Goal: Use online tool/utility: Utilize a website feature to perform a specific function

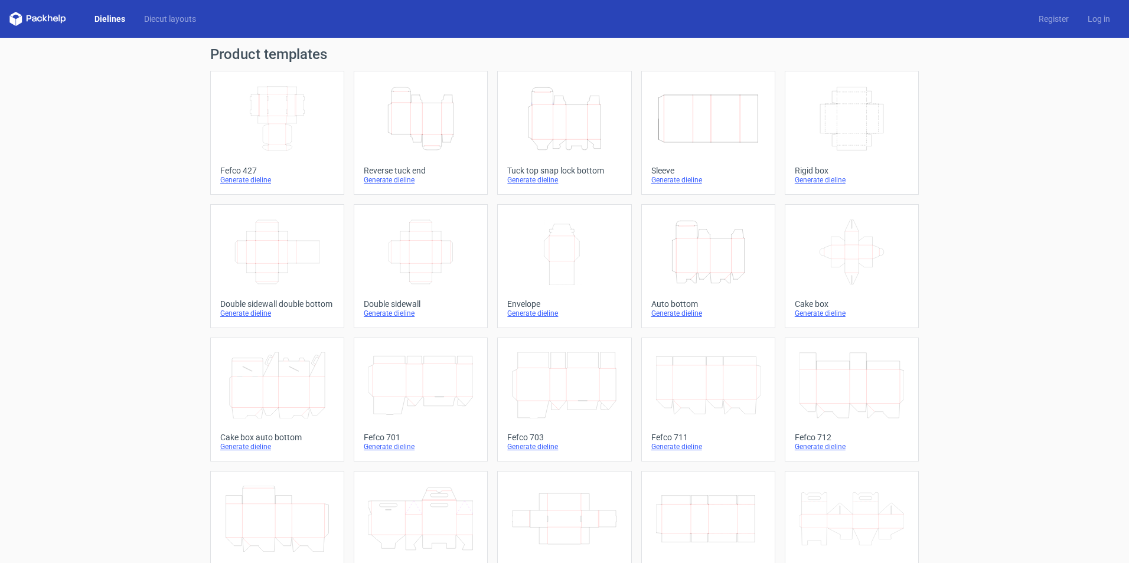
click at [526, 175] on div "Generate dieline" at bounding box center [564, 179] width 114 height 9
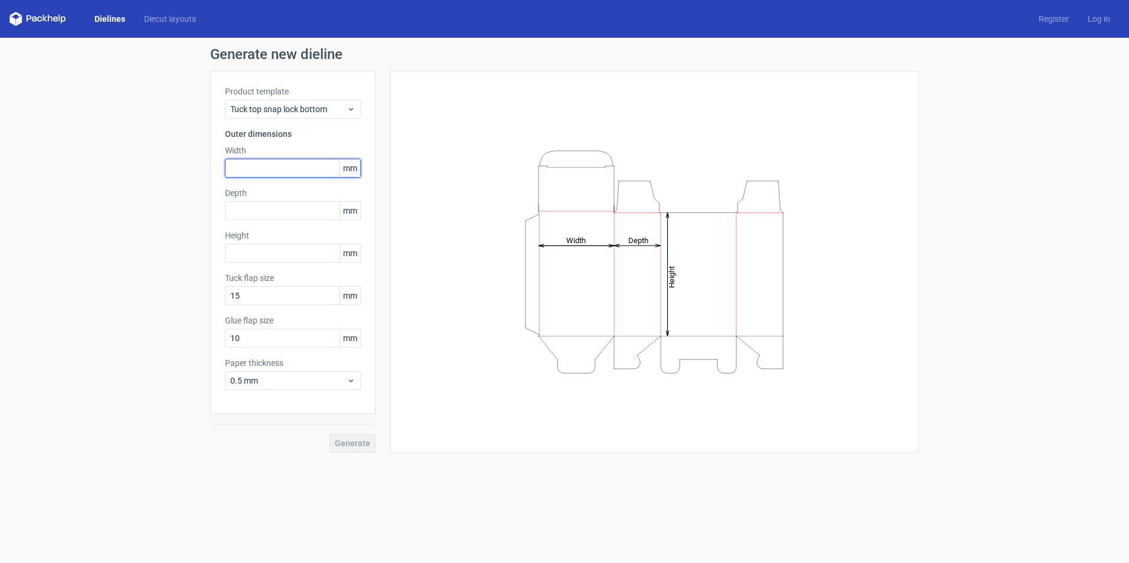
click at [287, 159] on input "text" at bounding box center [293, 168] width 136 height 19
click at [286, 160] on input "text" at bounding box center [293, 168] width 136 height 19
type input "300"
click at [274, 206] on input "text" at bounding box center [293, 210] width 136 height 19
type input "300"
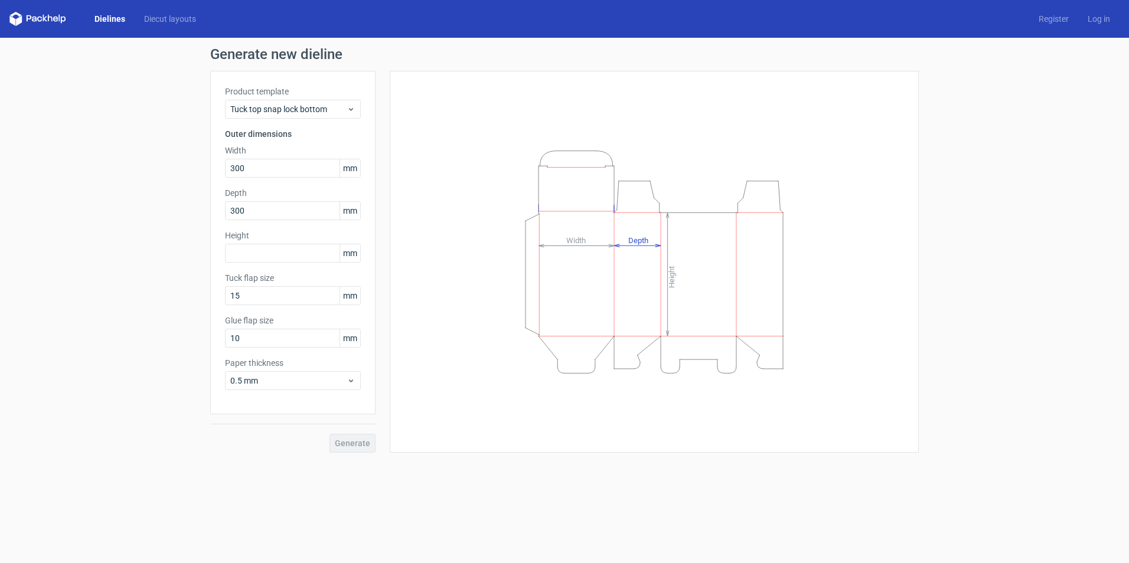
click at [396, 181] on div "Height Depth Width" at bounding box center [654, 262] width 529 height 382
click at [309, 247] on input "text" at bounding box center [293, 253] width 136 height 19
click at [285, 298] on div "Tuck flap size 15 mm" at bounding box center [293, 288] width 136 height 33
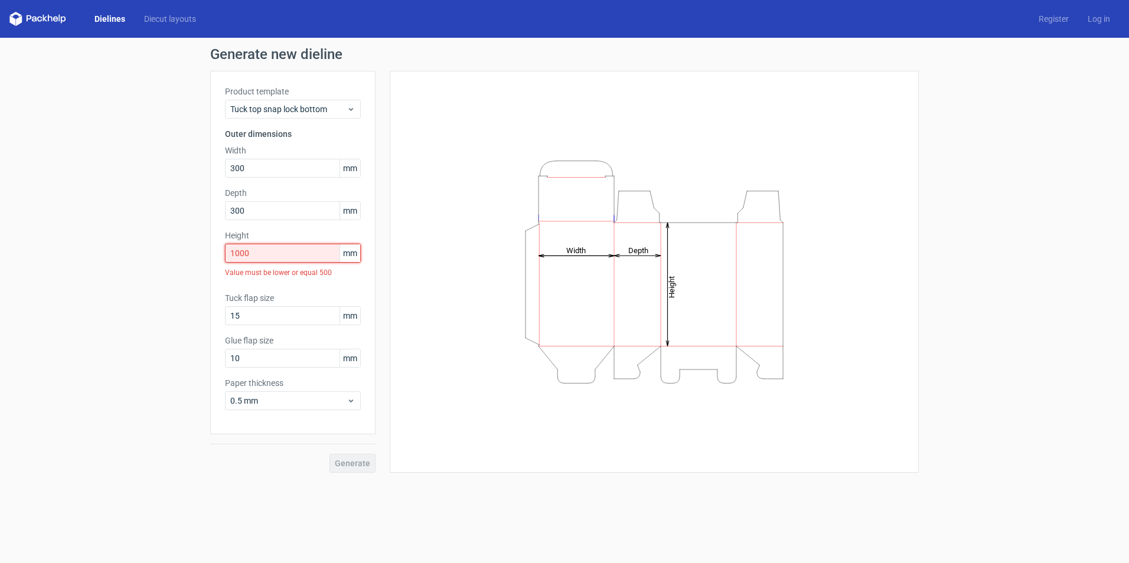
click at [316, 252] on input "1000" at bounding box center [293, 253] width 136 height 19
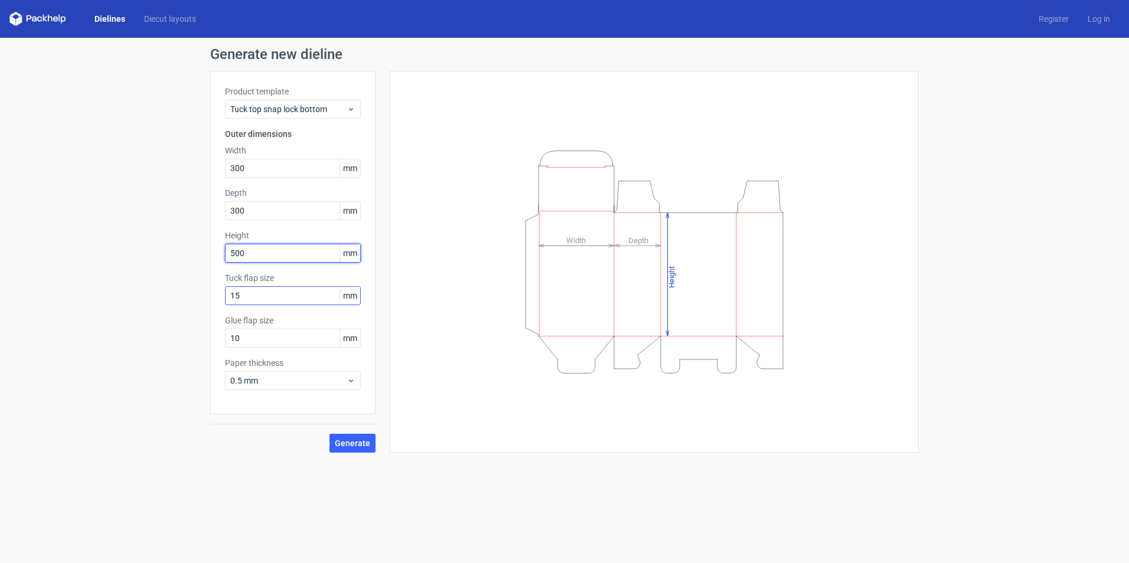
type input "500"
click at [309, 293] on input "15" at bounding box center [293, 295] width 136 height 19
click at [288, 328] on div "Glue flap size 10 mm" at bounding box center [293, 331] width 136 height 33
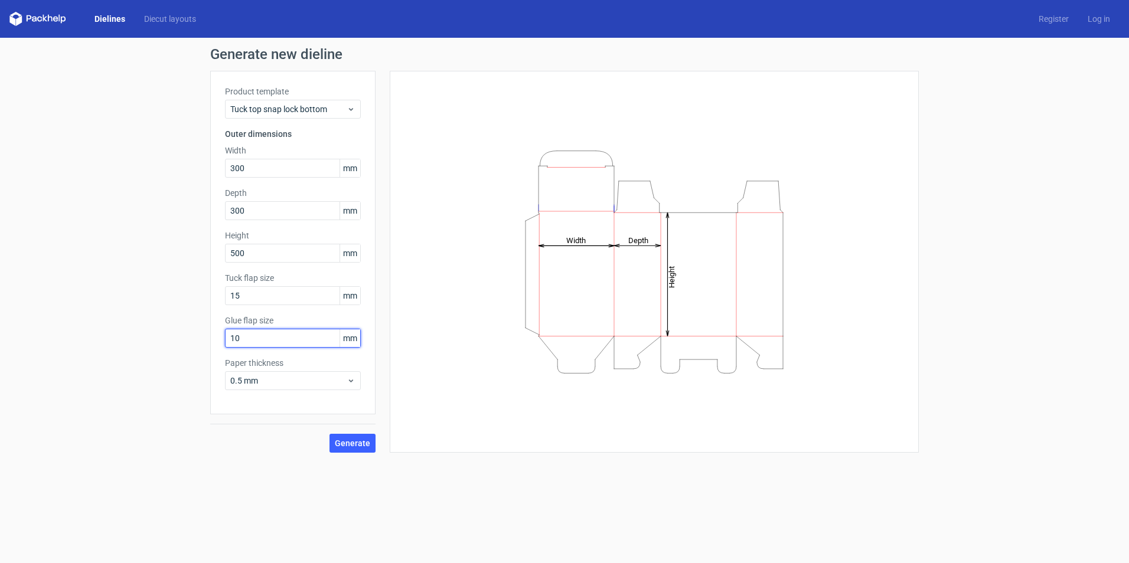
click at [289, 335] on input "10" at bounding box center [293, 338] width 136 height 19
click at [291, 334] on input "10" at bounding box center [293, 338] width 136 height 19
type input "20"
click at [335, 372] on div "0.5 mm" at bounding box center [293, 380] width 136 height 19
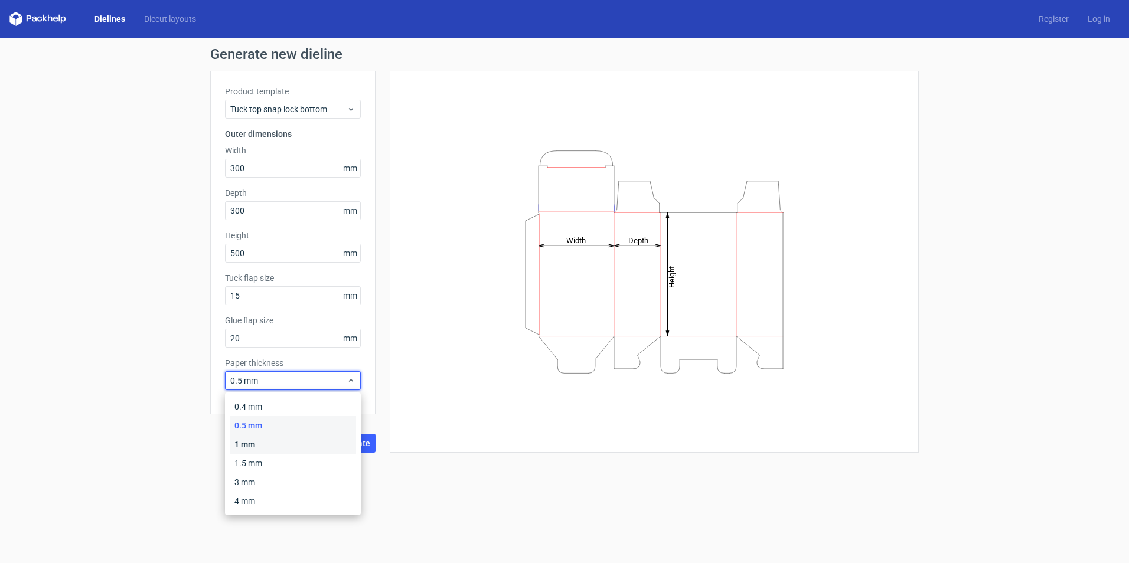
click at [301, 442] on div "1 mm" at bounding box center [293, 444] width 126 height 19
click at [309, 372] on div "Paper thickness 1 mm" at bounding box center [293, 373] width 136 height 33
click at [308, 374] on div "1 mm" at bounding box center [293, 380] width 136 height 19
click at [263, 493] on div "4 mm" at bounding box center [293, 501] width 126 height 19
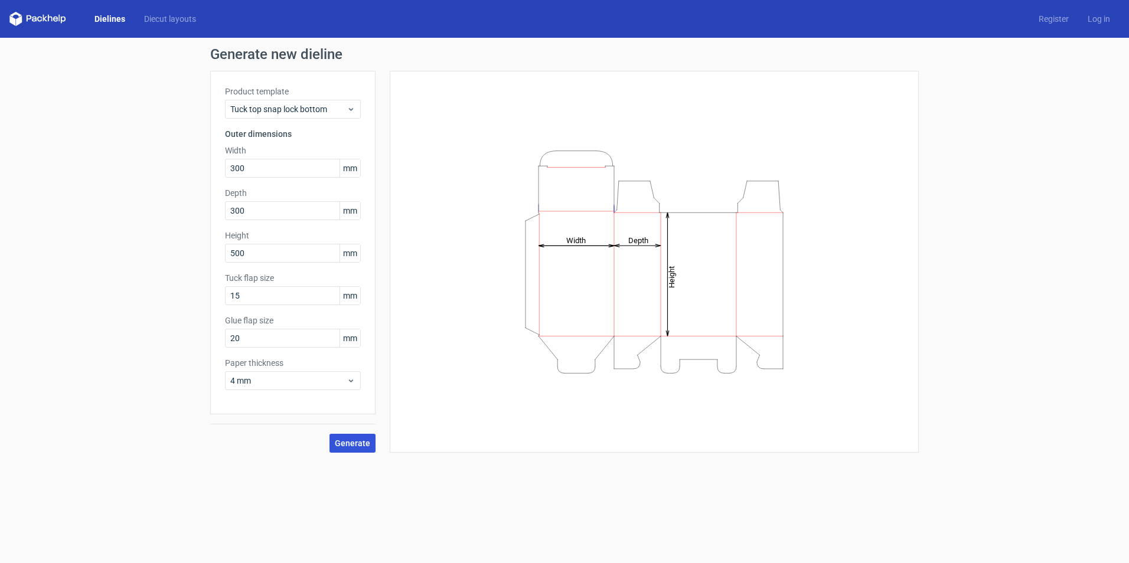
click at [342, 449] on button "Generate" at bounding box center [353, 443] width 46 height 19
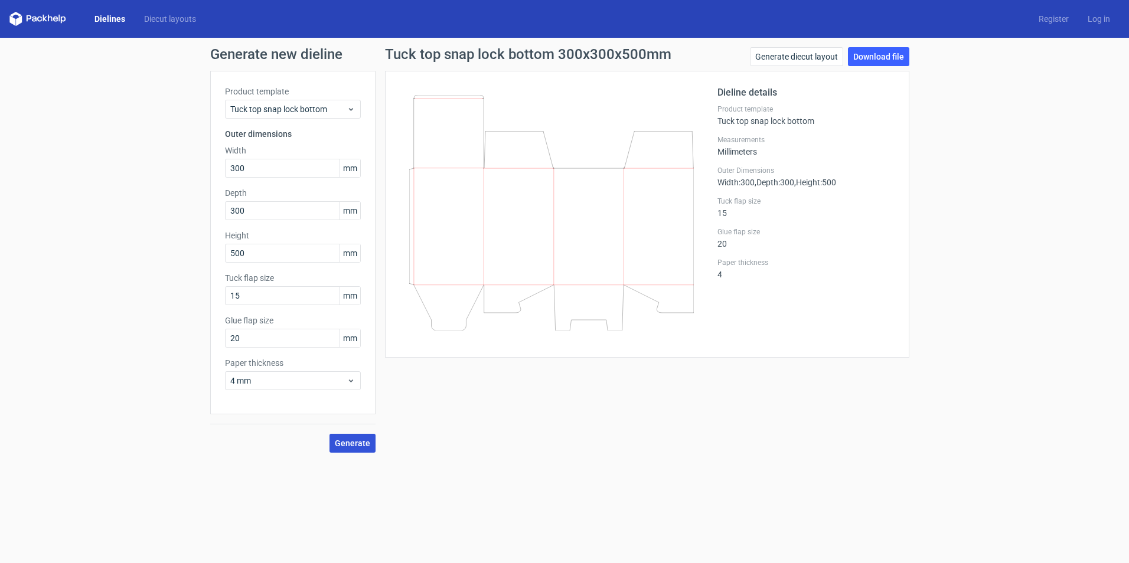
click at [330, 434] on button "Generate" at bounding box center [353, 443] width 46 height 19
click at [290, 333] on input "20" at bounding box center [293, 338] width 136 height 19
type input "30"
click at [330, 434] on button "Generate" at bounding box center [353, 443] width 46 height 19
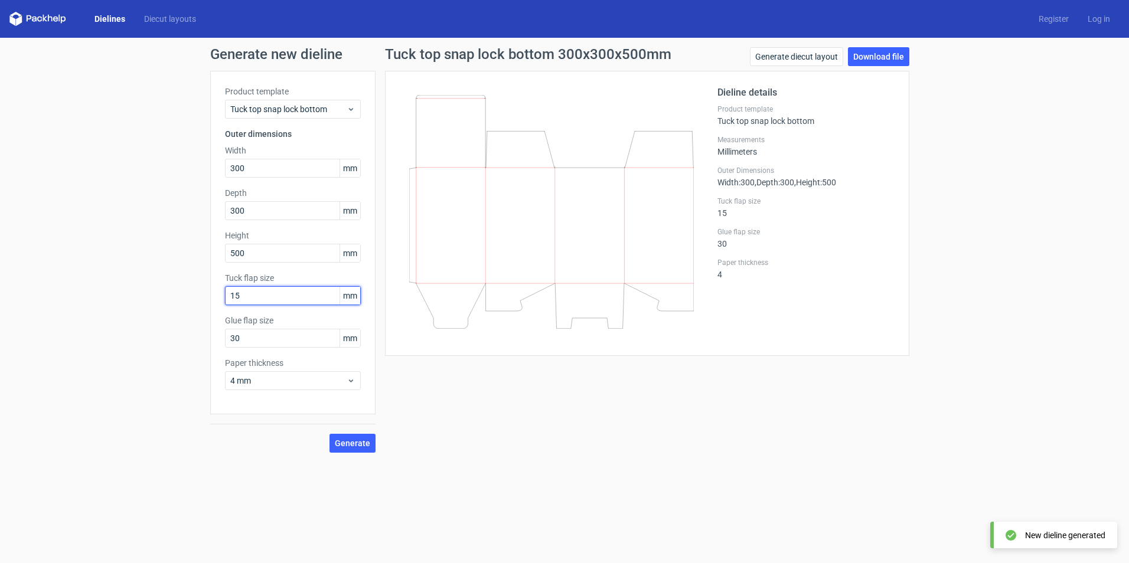
click at [270, 301] on input "15" at bounding box center [293, 295] width 136 height 19
type input "30"
click at [330, 434] on button "Generate" at bounding box center [353, 443] width 46 height 19
click at [341, 439] on span "Generate" at bounding box center [352, 443] width 35 height 8
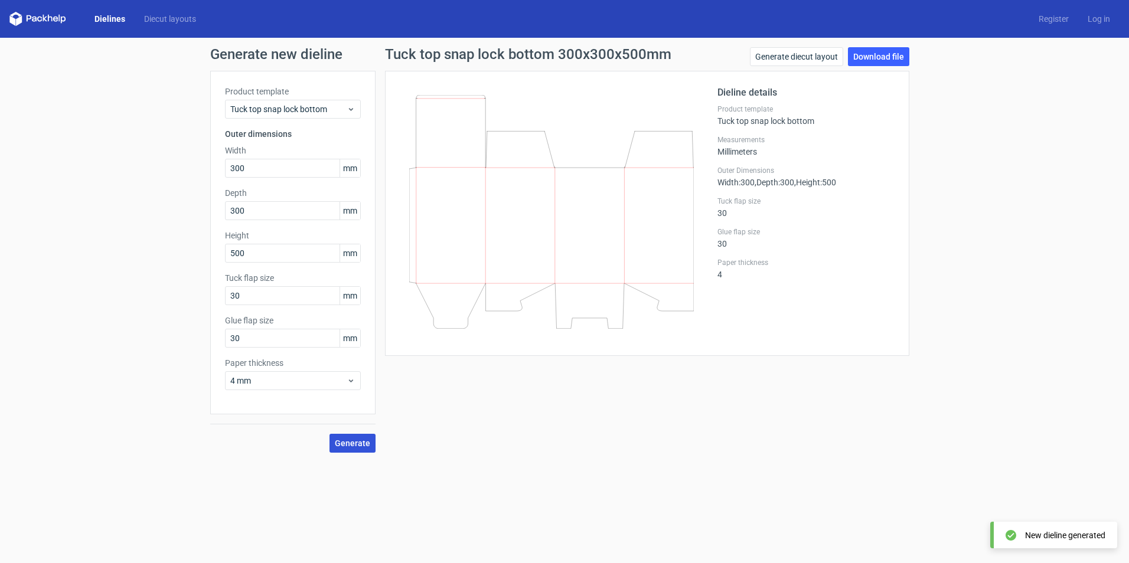
click at [342, 438] on button "Generate" at bounding box center [353, 443] width 46 height 19
click at [252, 299] on input "30" at bounding box center [293, 295] width 136 height 19
click at [348, 302] on span "mm" at bounding box center [350, 296] width 21 height 18
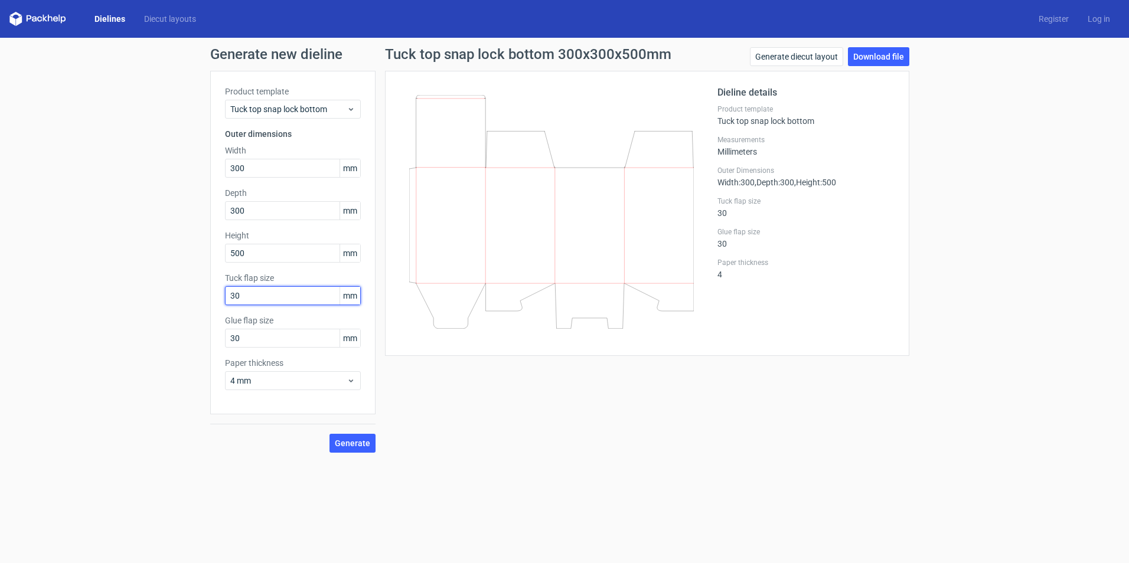
drag, startPoint x: 348, startPoint y: 302, endPoint x: 330, endPoint y: 302, distance: 18.3
click at [330, 302] on input "30" at bounding box center [293, 295] width 136 height 19
click at [800, 58] on link "Generate diecut layout" at bounding box center [796, 56] width 93 height 19
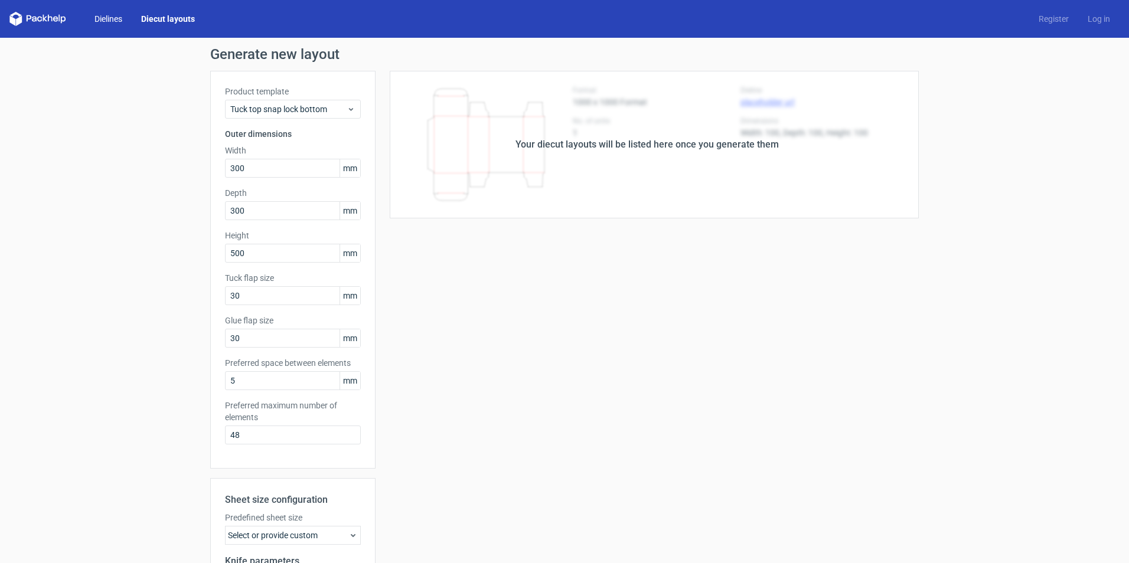
click at [110, 17] on link "Dielines" at bounding box center [108, 19] width 47 height 12
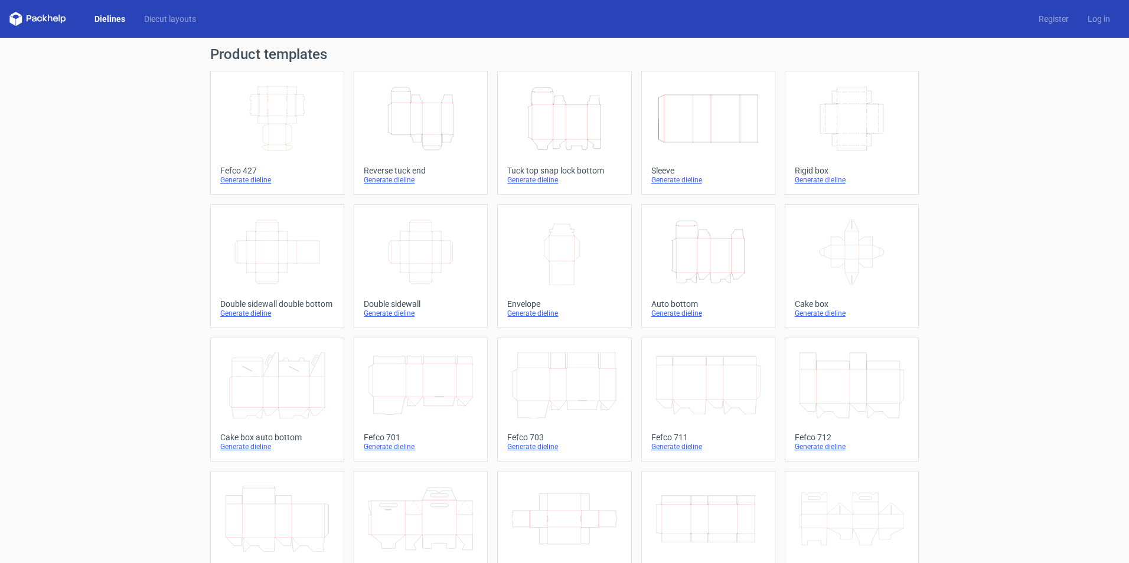
click at [558, 167] on div "Tuck top snap lock bottom" at bounding box center [564, 170] width 114 height 9
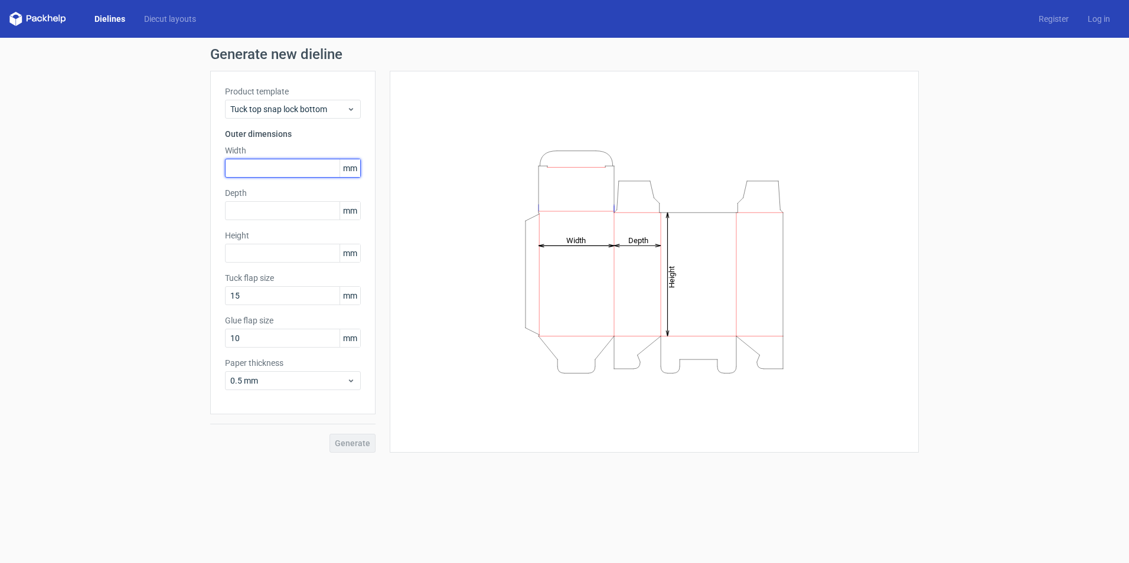
click at [273, 167] on input "text" at bounding box center [293, 168] width 136 height 19
type input "300"
click at [259, 208] on input "text" at bounding box center [293, 210] width 136 height 19
type input "300"
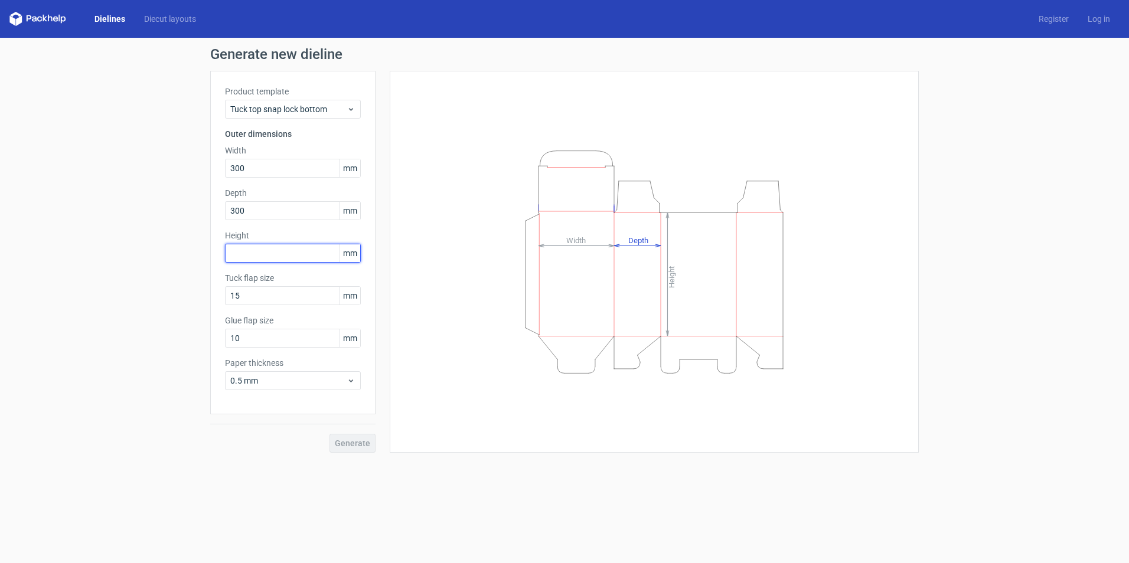
click at [244, 250] on input "text" at bounding box center [293, 253] width 136 height 19
type input "500"
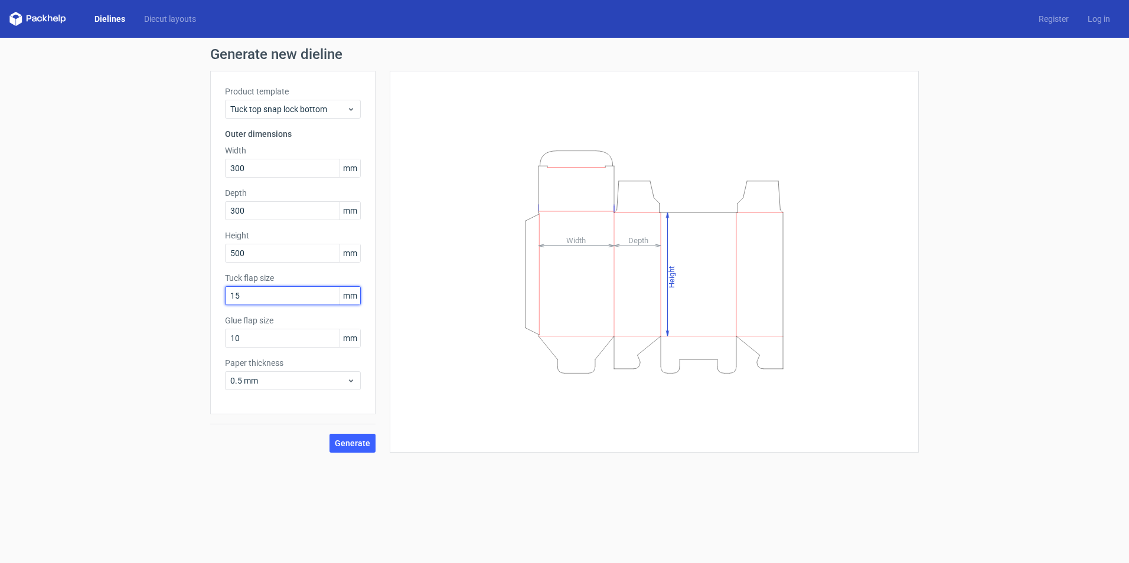
click at [253, 291] on input "15" at bounding box center [293, 295] width 136 height 19
type input "30"
click at [249, 332] on input "10" at bounding box center [293, 338] width 136 height 19
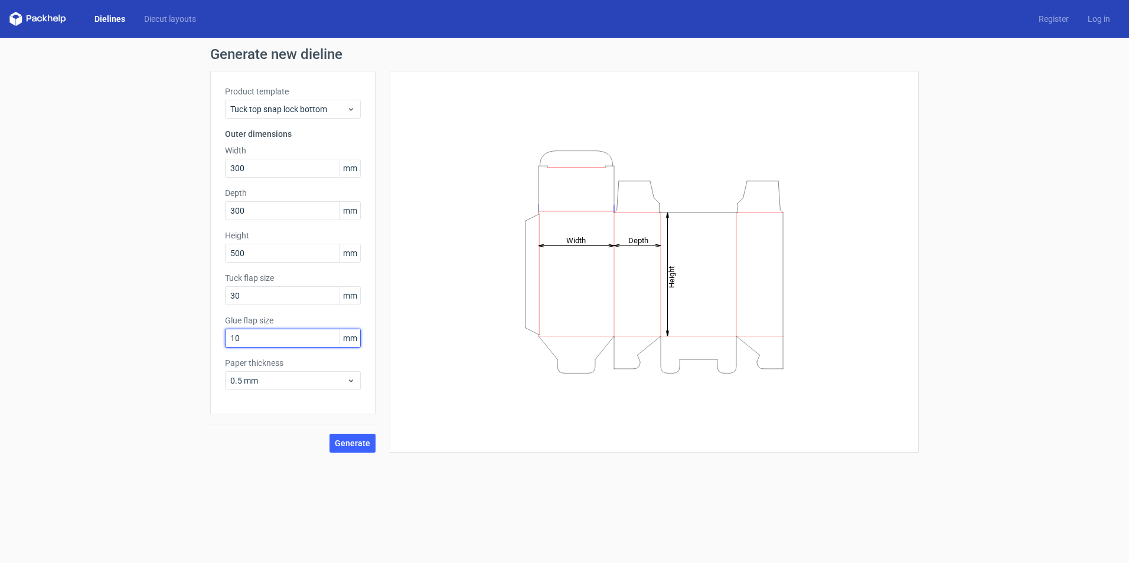
click at [249, 332] on input "10" at bounding box center [293, 338] width 136 height 19
type input "30"
click at [278, 376] on span "0.5 mm" at bounding box center [288, 381] width 116 height 12
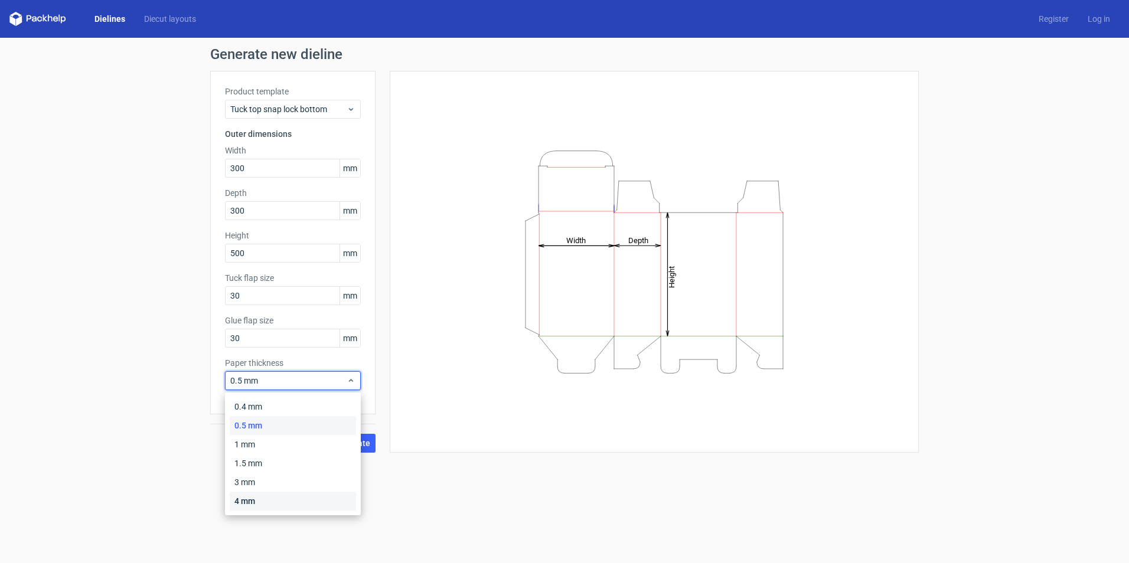
click at [248, 509] on div "4 mm" at bounding box center [293, 501] width 126 height 19
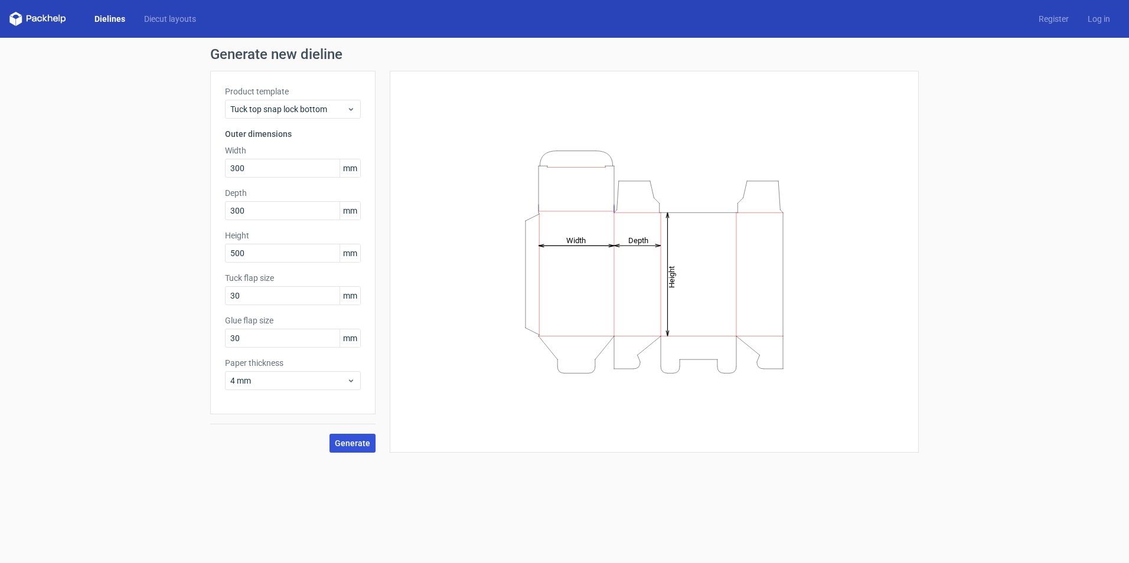
click at [353, 441] on span "Generate" at bounding box center [352, 443] width 35 height 8
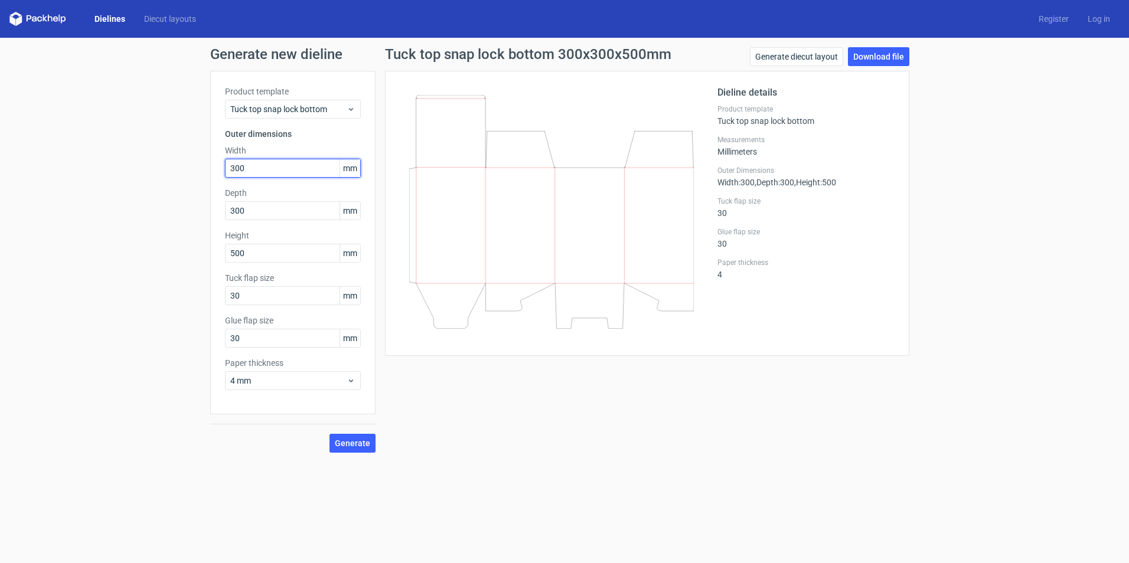
click at [275, 172] on input "300" at bounding box center [293, 168] width 136 height 19
click at [267, 210] on input "300" at bounding box center [293, 210] width 136 height 19
type input "220"
click at [253, 170] on input "300" at bounding box center [293, 168] width 136 height 19
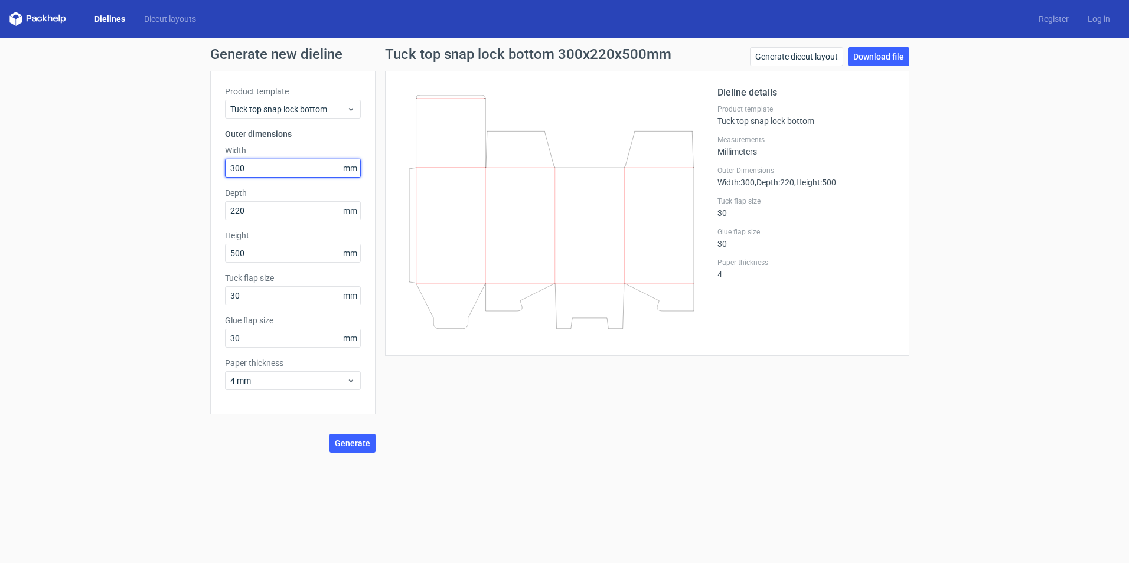
click at [253, 170] on input "300" at bounding box center [293, 168] width 136 height 19
type input "220"
click at [358, 451] on button "Generate" at bounding box center [353, 443] width 46 height 19
click at [345, 440] on span "Generate" at bounding box center [352, 443] width 35 height 8
click at [875, 62] on link "Download file" at bounding box center [878, 56] width 61 height 19
